Goal: Task Accomplishment & Management: Manage account settings

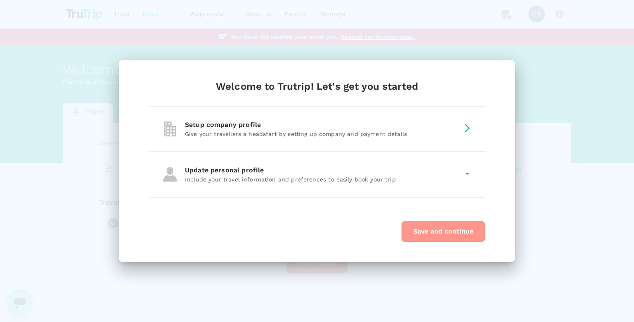
click at [420, 234] on button "Save and continue" at bounding box center [443, 230] width 84 height 21
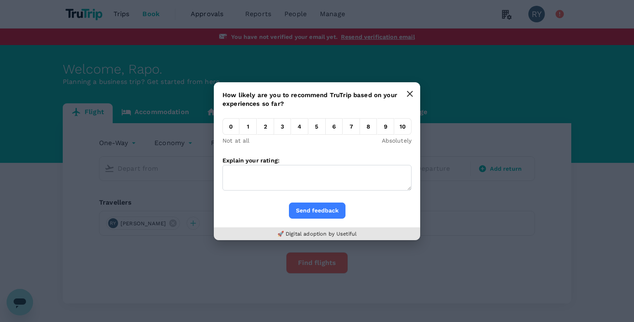
click at [407, 96] on icon "button" at bounding box center [410, 93] width 7 height 7
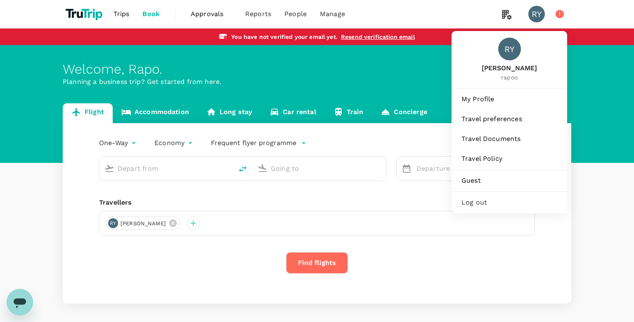
drag, startPoint x: 538, startPoint y: 20, endPoint x: 469, endPoint y: 197, distance: 190.2
click at [522, 28] on nav "RY RY Rapo yashu rapoo My Profile Travel preferences Travel Documents Travel Po…" at bounding box center [547, 14] width 50 height 28
click at [469, 197] on div "Log out" at bounding box center [509, 202] width 109 height 18
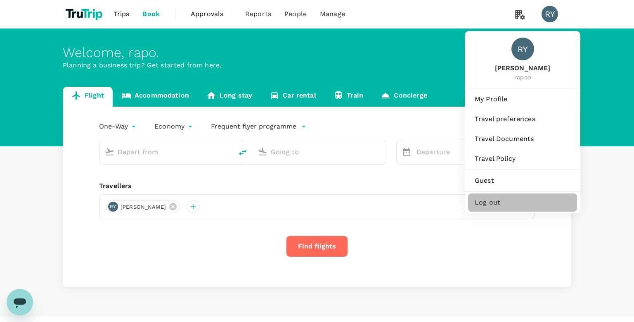
click at [497, 199] on span "Log out" at bounding box center [523, 202] width 96 height 10
click at [483, 202] on span "Log out" at bounding box center [523, 202] width 96 height 10
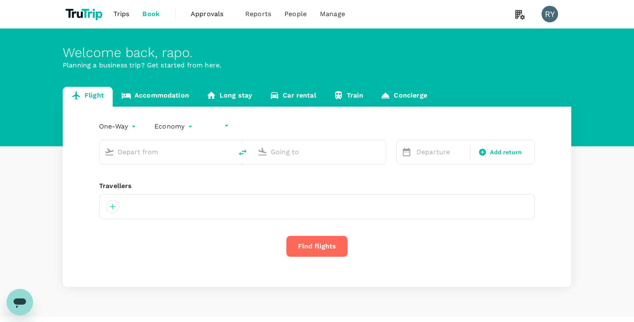
type input "undefined, undefined (any)"
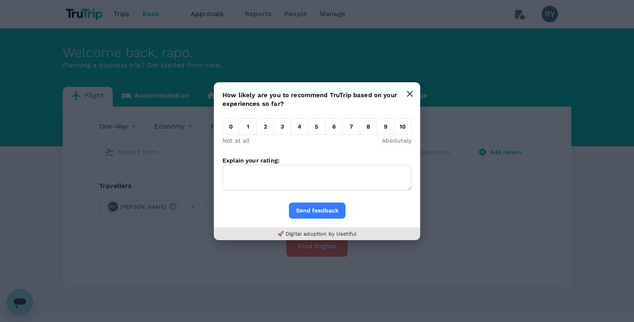
click at [316, 93] on icon "button" at bounding box center [409, 93] width 5 height 5
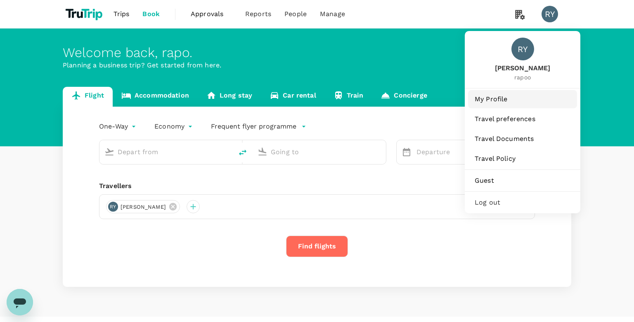
click at [316, 100] on span "My Profile" at bounding box center [523, 99] width 96 height 10
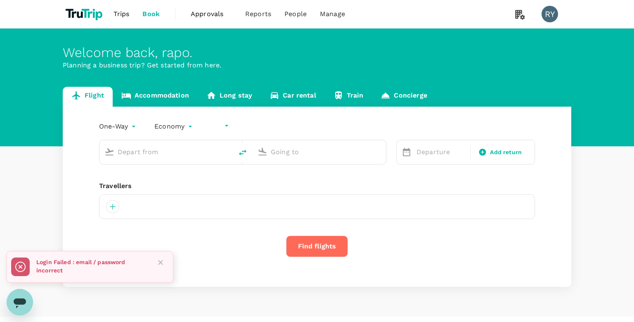
type input "undefined, undefined (any)"
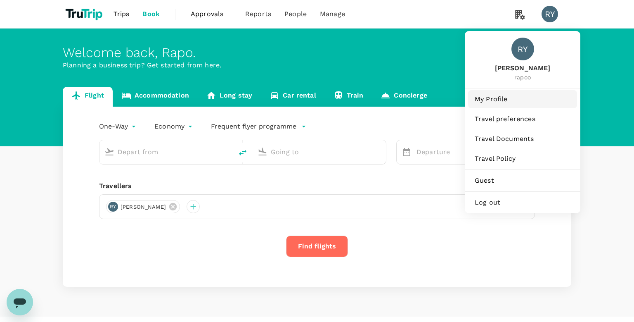
click at [490, 106] on link "My Profile" at bounding box center [522, 99] width 109 height 18
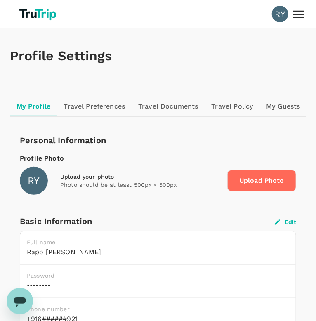
click at [291, 216] on div "Basic Information Edit" at bounding box center [158, 221] width 277 height 13
click at [285, 220] on button "Edit" at bounding box center [285, 221] width 21 height 7
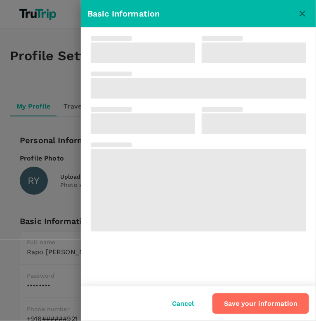
type input "Rapo"
type input "[PERSON_NAME]"
type input "91"
type input "6300389921"
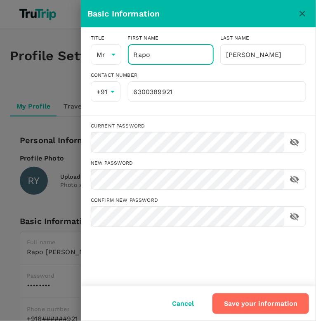
click at [152, 52] on input "Rapo" at bounding box center [171, 54] width 86 height 21
type input "Rapoo"
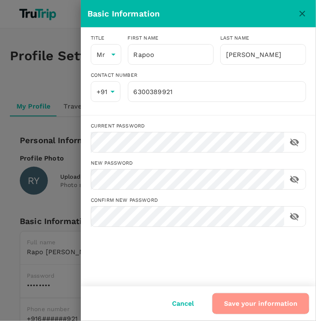
click at [247, 301] on button "Save your information" at bounding box center [260, 303] width 97 height 21
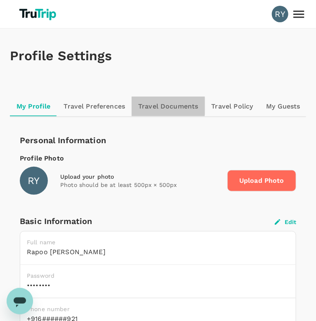
click at [158, 106] on link "Travel Documents" at bounding box center [168, 107] width 73 height 20
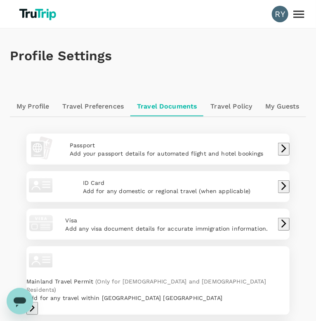
click at [175, 156] on p "Add your passport details for automated flight and hotel bookings" at bounding box center [167, 153] width 194 height 8
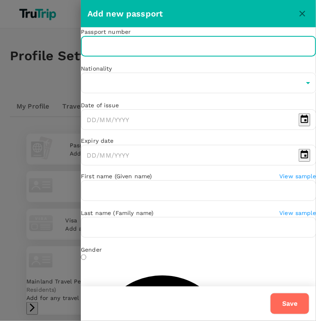
click at [148, 57] on input "text" at bounding box center [198, 46] width 235 height 21
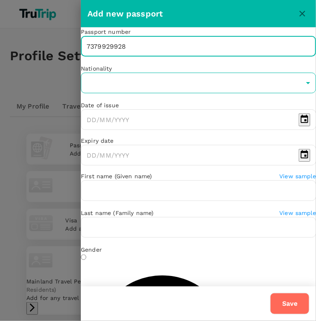
type input "7379929928"
click at [142, 98] on body "RY Profile Settings My Profile Travel Preferences Travel Documents Travel Polic…" at bounding box center [158, 205] width 316 height 411
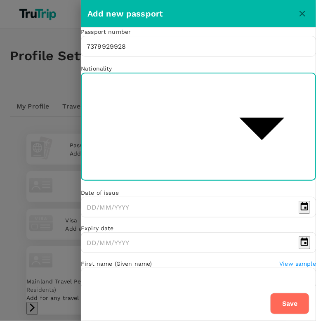
click at [118, 66] on li "Albania" at bounding box center [198, 60] width 215 height 15
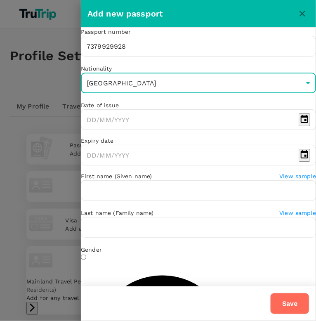
type input "AL"
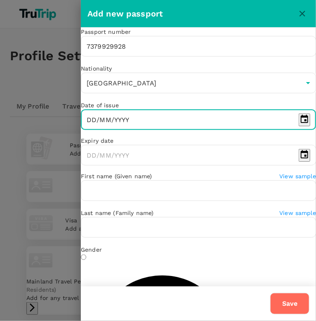
click at [130, 130] on input "DD/MM/YYYY" at bounding box center [188, 119] width 215 height 21
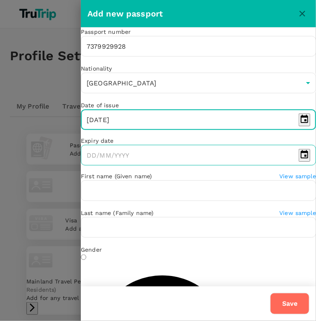
type input "06/02/2888"
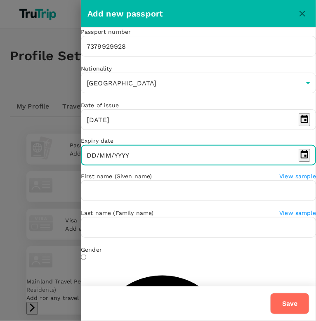
click at [101, 166] on input "DD/MM/YYYY" at bounding box center [188, 155] width 215 height 21
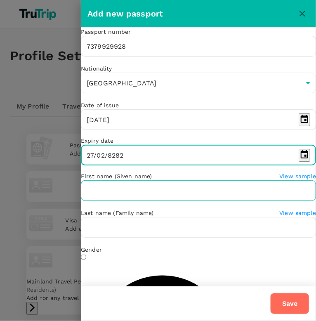
type input "27/02/8282"
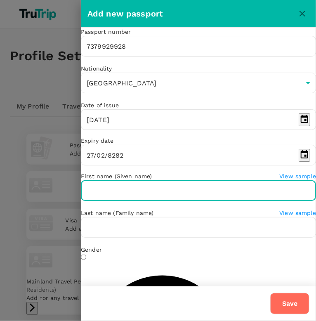
click at [98, 201] on input "text" at bounding box center [198, 190] width 235 height 21
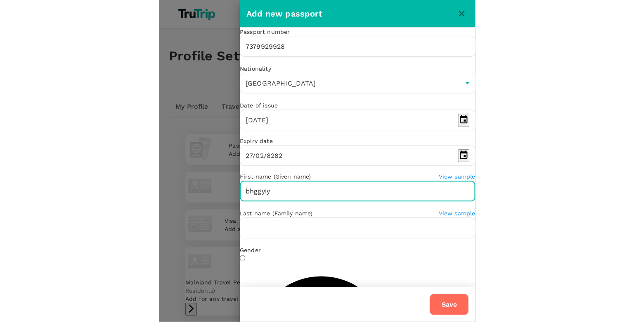
scroll to position [59, 0]
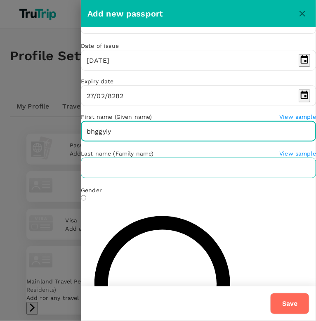
type input "bhggyiy"
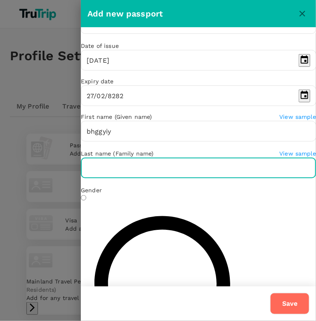
click at [109, 178] on input "text" at bounding box center [198, 168] width 235 height 21
type input "hhgygy"
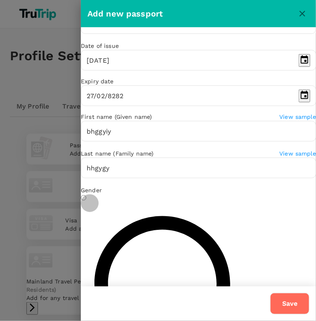
radio input "true"
click at [293, 296] on button "Save" at bounding box center [289, 303] width 39 height 21
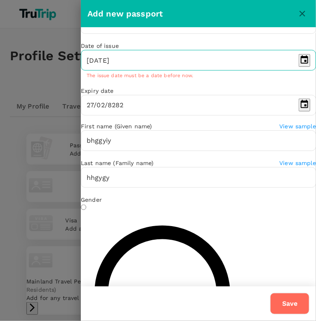
type input "07/02/1999"
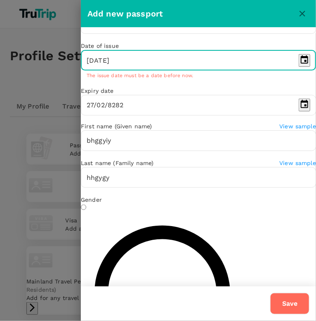
click at [140, 71] on input "06/02/2888" at bounding box center [188, 60] width 215 height 21
type input "09/08/1999"
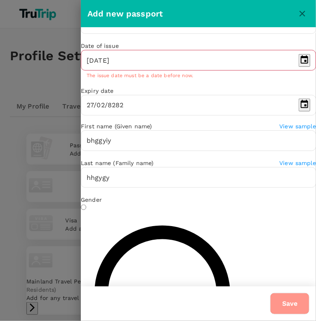
click at [281, 306] on button "Save" at bounding box center [289, 303] width 39 height 21
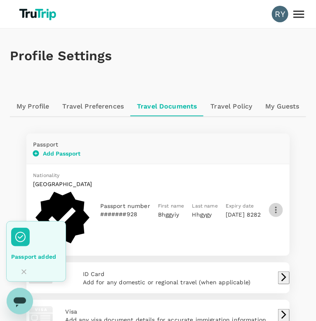
click at [277, 207] on icon "button" at bounding box center [276, 210] width 2 height 7
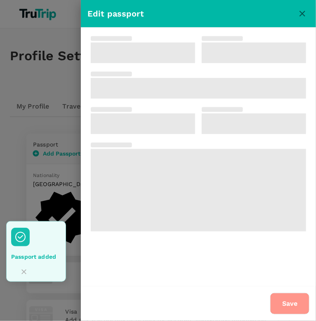
click at [288, 301] on button "Save" at bounding box center [289, 303] width 39 height 21
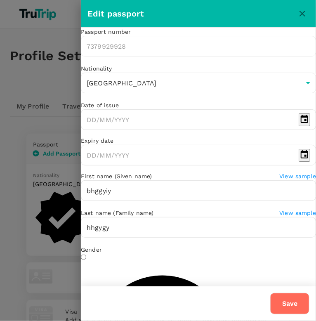
type input "09/08/1999"
type input "27/02/8282"
radio input "true"
type input "07/02/1999"
click at [291, 299] on button "Save" at bounding box center [289, 303] width 39 height 21
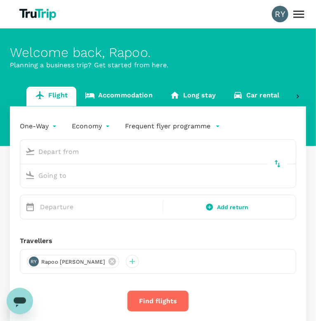
click at [277, 19] on div "RY" at bounding box center [280, 14] width 17 height 17
click at [282, 12] on div "RY" at bounding box center [280, 14] width 17 height 17
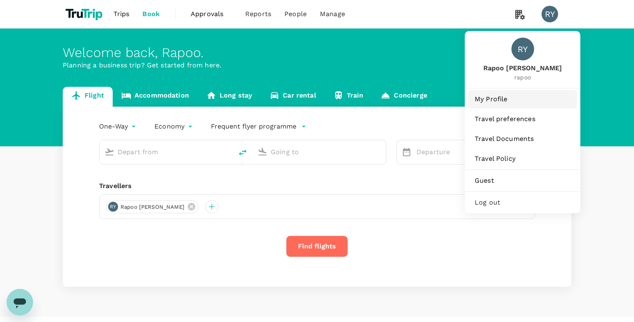
click at [511, 99] on span "My Profile" at bounding box center [523, 99] width 96 height 10
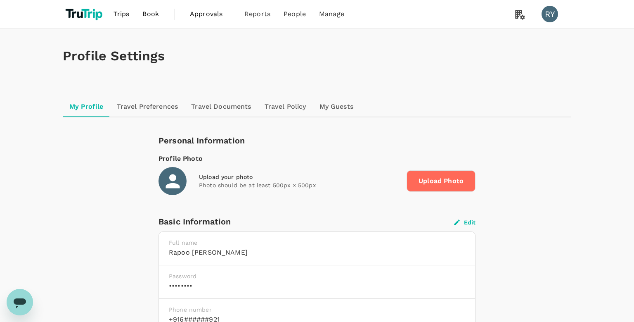
click at [333, 114] on link "My Guests" at bounding box center [336, 107] width 47 height 20
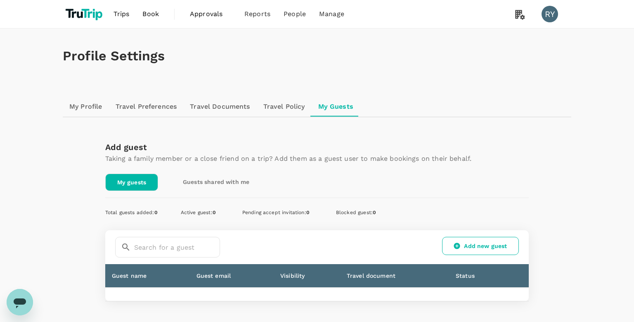
scroll to position [53, 0]
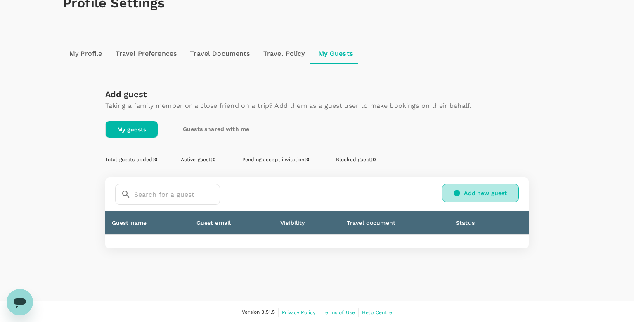
click at [468, 187] on link "Add new guest" at bounding box center [480, 193] width 77 height 18
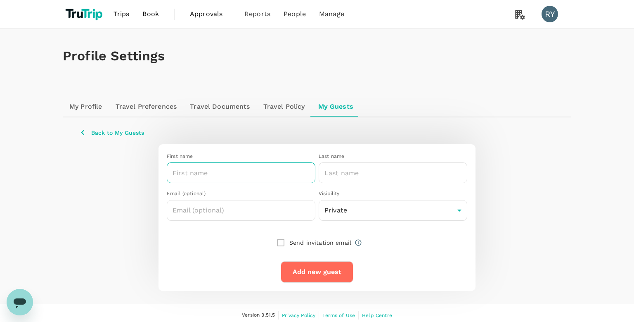
click at [189, 177] on input "text" at bounding box center [241, 172] width 149 height 21
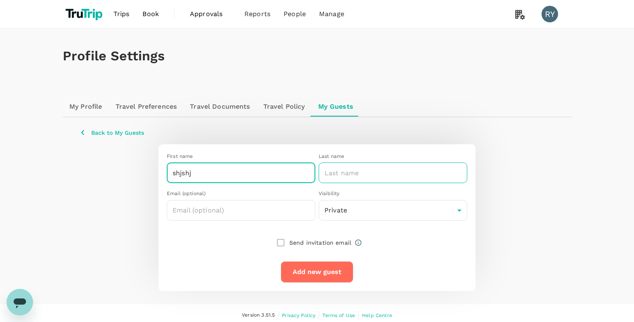
type input "shjshj"
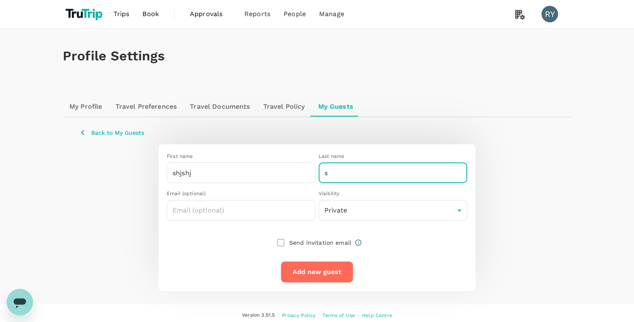
click at [375, 173] on input "s" at bounding box center [393, 172] width 149 height 21
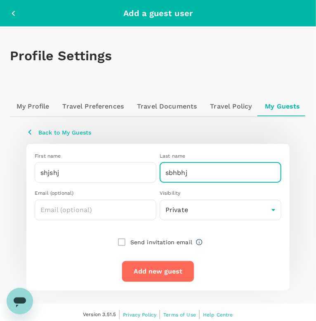
type input "sbhbhj"
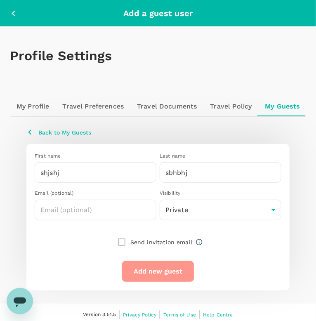
click at [160, 273] on button "Add new guest" at bounding box center [158, 271] width 73 height 21
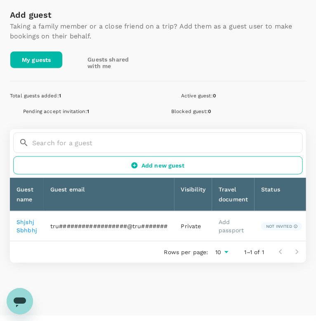
scroll to position [0, 28]
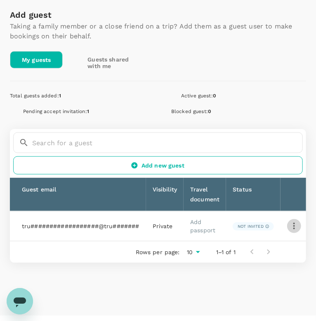
click at [293, 223] on icon "button" at bounding box center [294, 226] width 2 height 7
click at [243, 248] on span "Edit" at bounding box center [257, 247] width 69 height 10
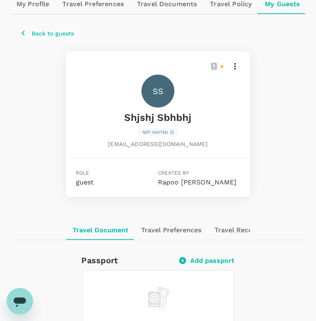
scroll to position [100, 0]
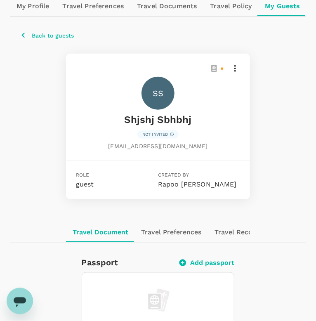
click at [237, 71] on icon at bounding box center [235, 69] width 10 height 10
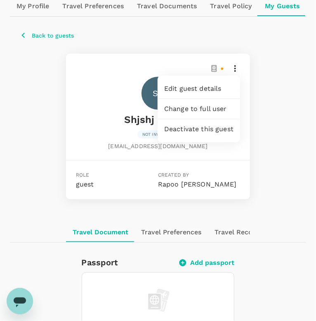
click at [252, 85] on div at bounding box center [158, 160] width 316 height 321
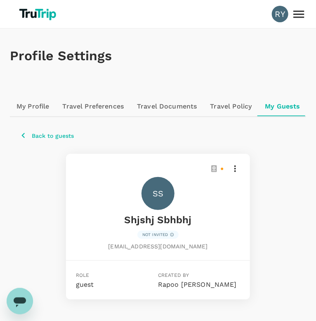
scroll to position [105, 0]
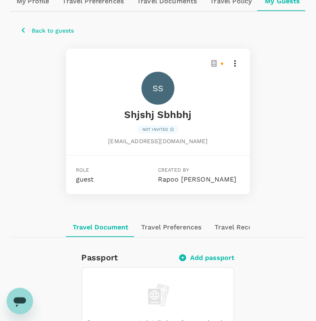
click at [43, 30] on p "Back to guests" at bounding box center [53, 30] width 42 height 8
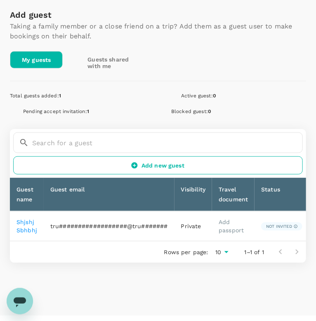
scroll to position [0, 28]
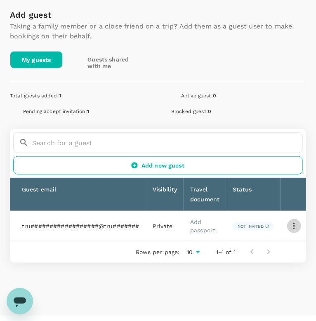
click at [295, 229] on icon "button" at bounding box center [294, 226] width 10 height 10
click at [260, 250] on span "Edit" at bounding box center [257, 247] width 69 height 10
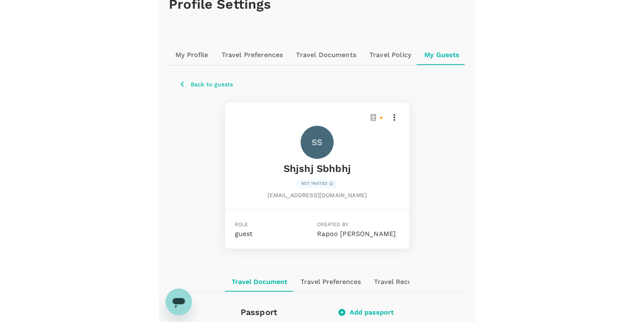
scroll to position [46, 0]
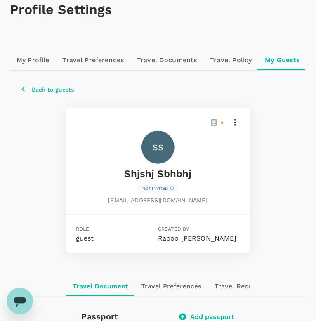
click at [213, 122] on icon at bounding box center [213, 122] width 5 height 7
click at [153, 240] on p "guest" at bounding box center [117, 239] width 82 height 10
click at [193, 228] on div "Created by [PERSON_NAME]" at bounding box center [199, 234] width 82 height 19
click at [237, 122] on icon at bounding box center [235, 123] width 10 height 10
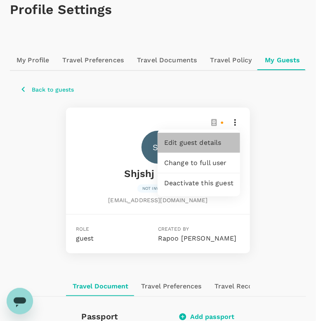
click at [201, 141] on span "Edit guest details" at bounding box center [198, 143] width 69 height 10
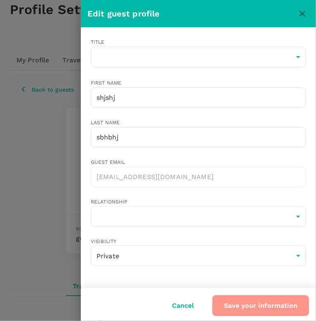
click at [242, 300] on button "Save your information" at bounding box center [260, 305] width 97 height 21
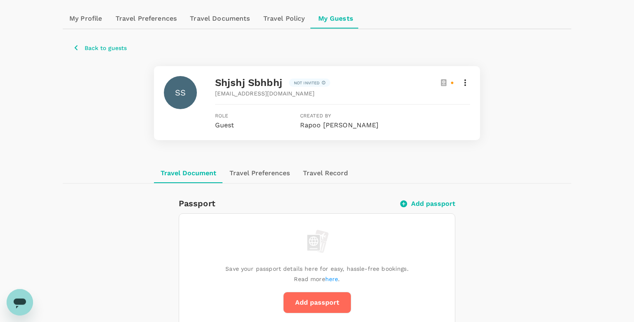
scroll to position [0, 0]
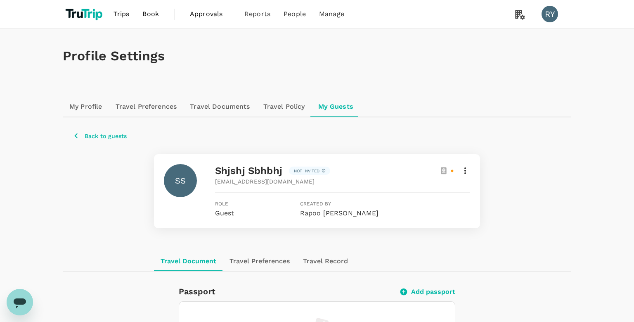
click at [120, 17] on span "Trips" at bounding box center [122, 14] width 16 height 10
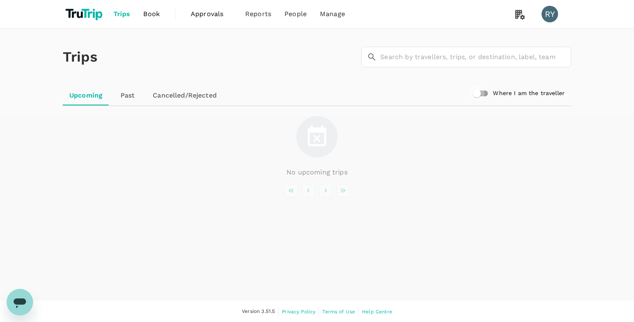
click at [316, 95] on input "Where I am the traveller" at bounding box center [476, 93] width 47 height 16
click at [316, 95] on input "Where I am the traveller" at bounding box center [484, 93] width 47 height 16
checkbox input "false"
click at [296, 18] on span "People" at bounding box center [295, 14] width 22 height 10
click at [282, 53] on link "Users" at bounding box center [313, 45] width 97 height 19
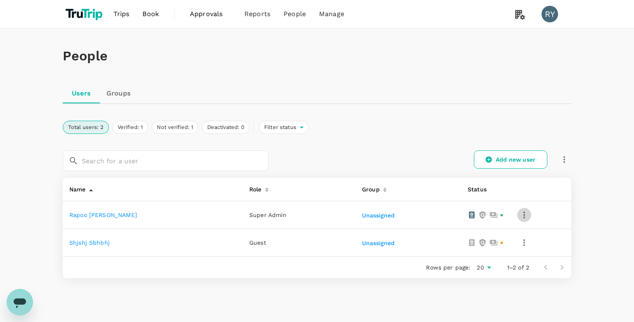
click at [316, 216] on icon "button" at bounding box center [524, 215] width 10 height 10
click at [316, 113] on div at bounding box center [317, 161] width 634 height 322
click at [316, 241] on icon "button" at bounding box center [524, 242] width 10 height 10
click at [316, 110] on div at bounding box center [317, 161] width 634 height 322
click at [316, 159] on icon "button" at bounding box center [564, 159] width 10 height 10
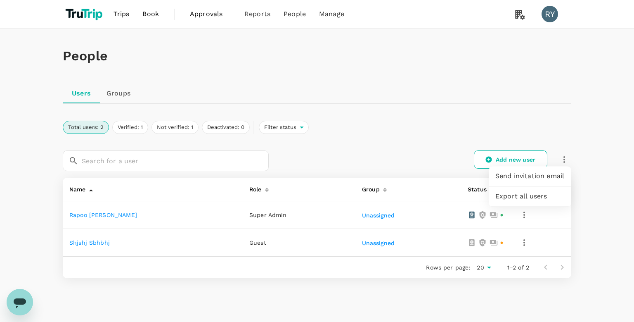
click at [316, 194] on span "Export all users" at bounding box center [529, 196] width 69 height 10
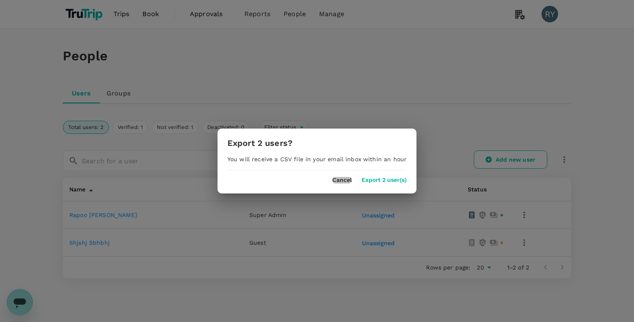
click at [316, 178] on button "Cancel" at bounding box center [341, 180] width 19 height 7
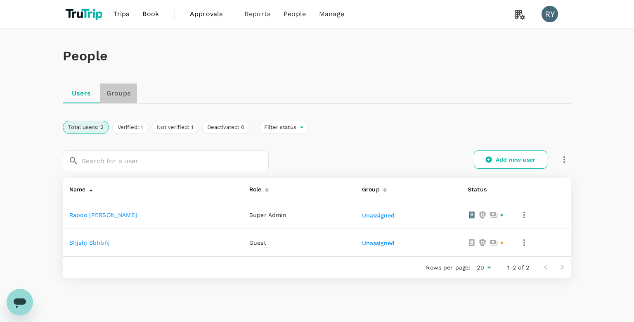
click at [114, 88] on link "Groups" at bounding box center [118, 93] width 37 height 20
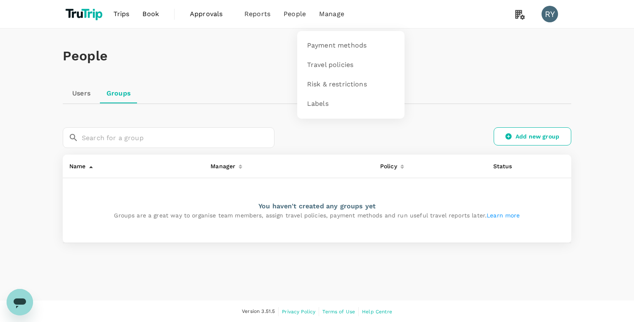
click at [316, 24] on li "Manage" at bounding box center [331, 14] width 38 height 28
click at [316, 51] on link "Payment methods" at bounding box center [350, 45] width 97 height 19
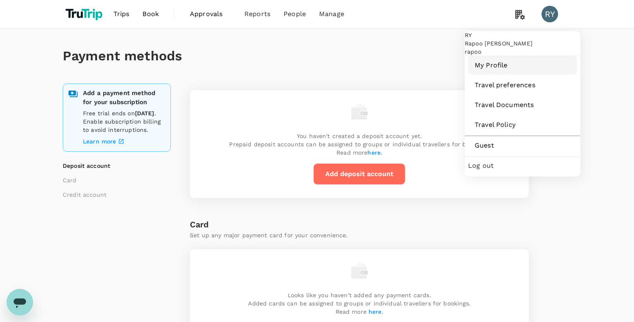
click at [316, 70] on span "My Profile" at bounding box center [523, 65] width 96 height 10
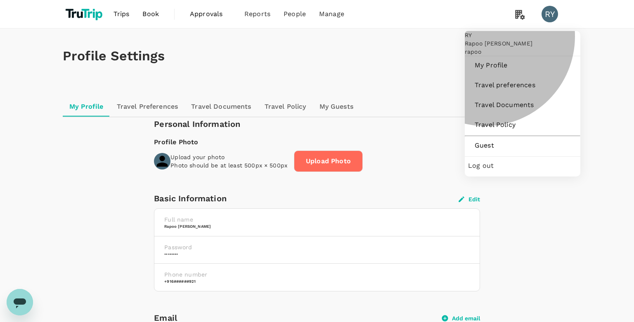
click at [316, 170] on span "Log out" at bounding box center [522, 166] width 109 height 10
